Goal: Navigation & Orientation: Find specific page/section

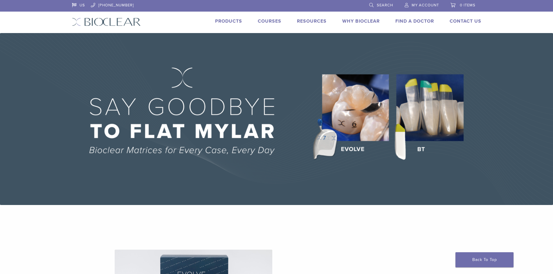
click at [164, 136] on img at bounding box center [276, 119] width 553 height 172
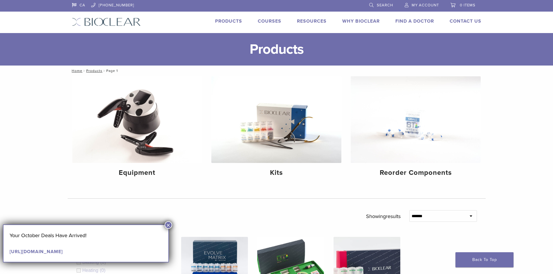
click at [108, 23] on img at bounding box center [106, 22] width 69 height 8
